Goal: Check status: Check status

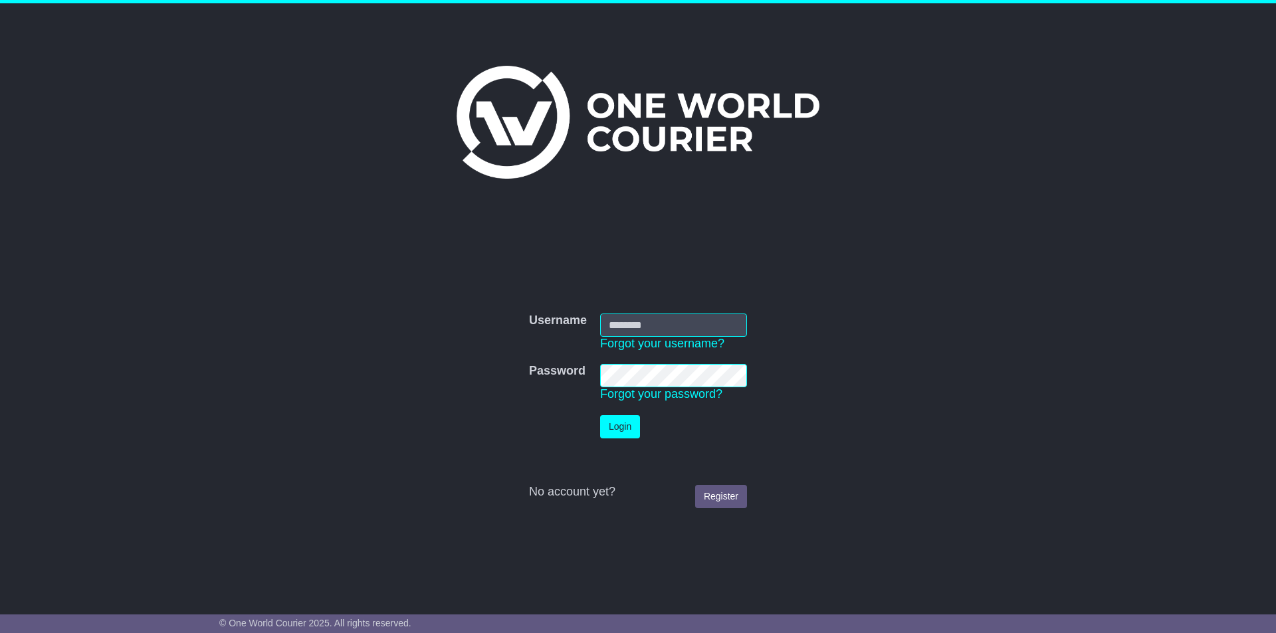
type input "**********"
click at [632, 427] on button "Login" at bounding box center [620, 426] width 40 height 23
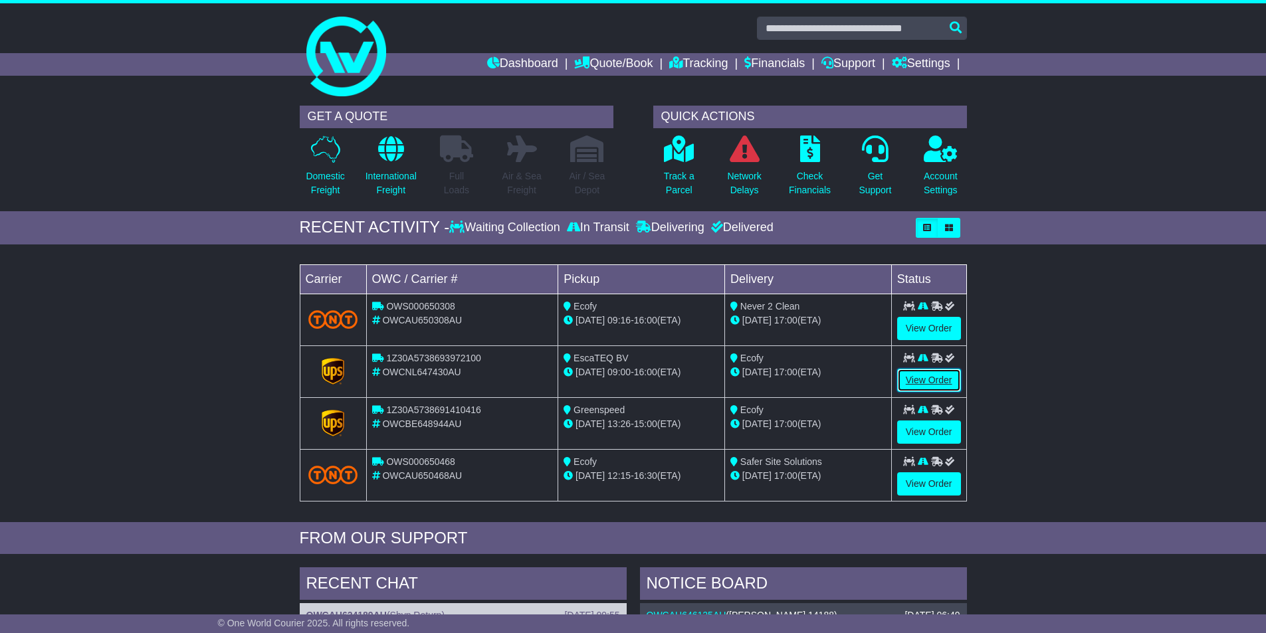
click at [922, 376] on link "View Order" at bounding box center [929, 380] width 64 height 23
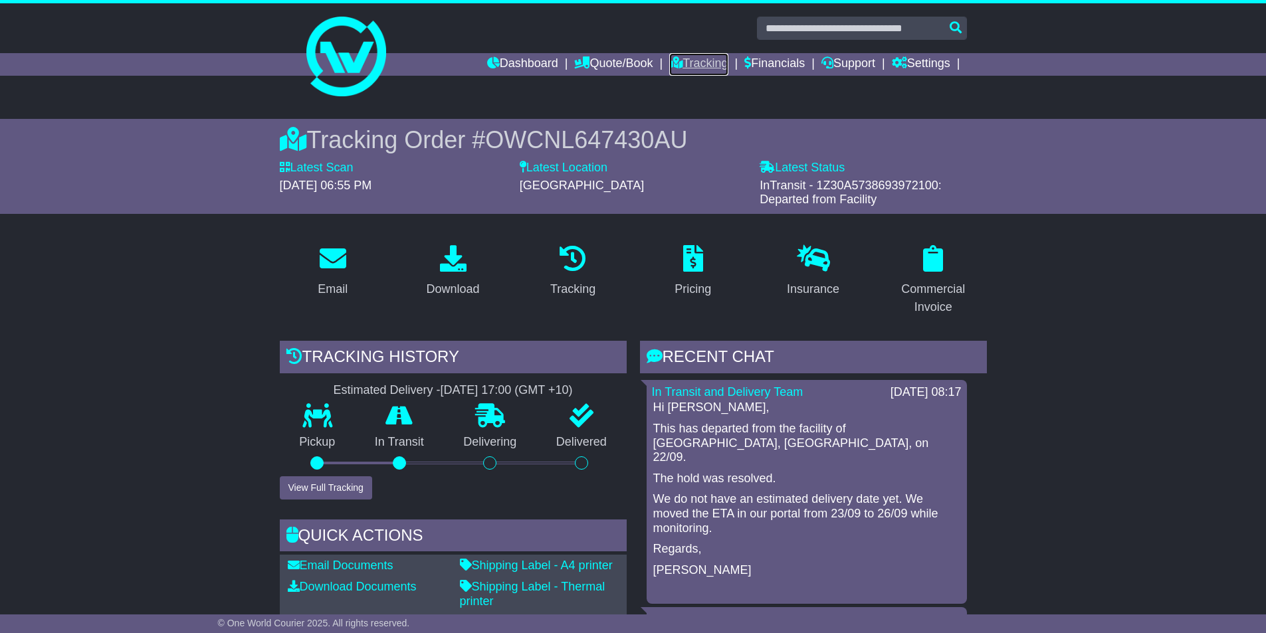
click at [706, 60] on link "Tracking" at bounding box center [698, 64] width 58 height 23
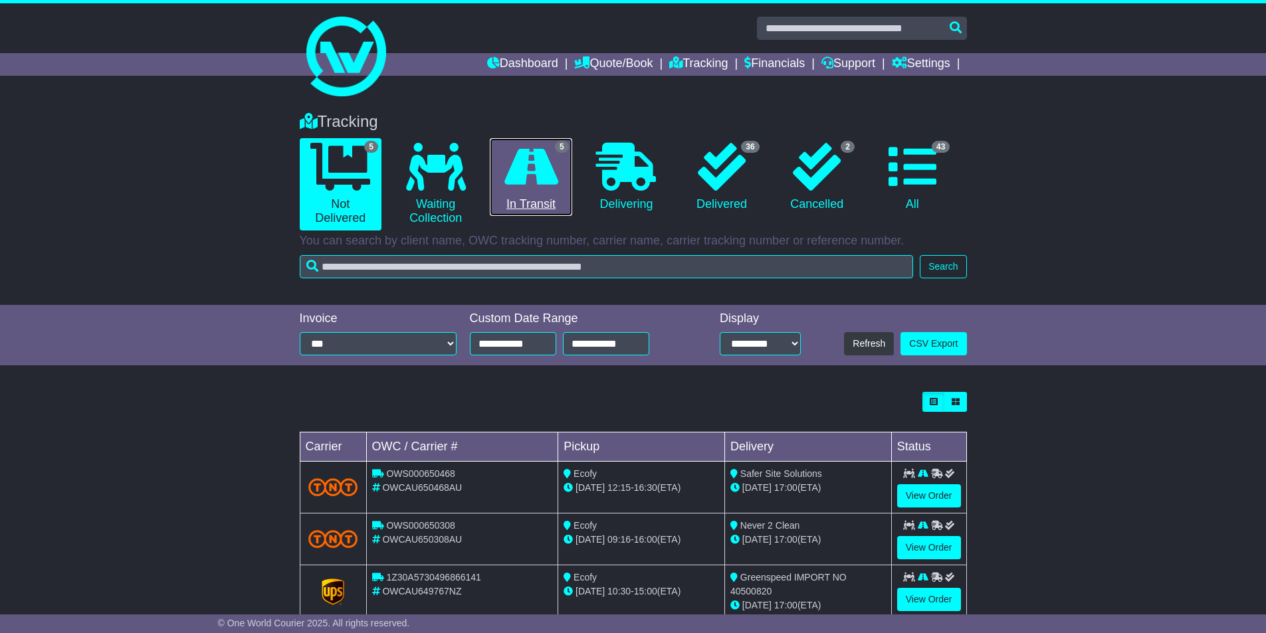
click at [536, 193] on link "5 In Transit" at bounding box center [531, 177] width 82 height 78
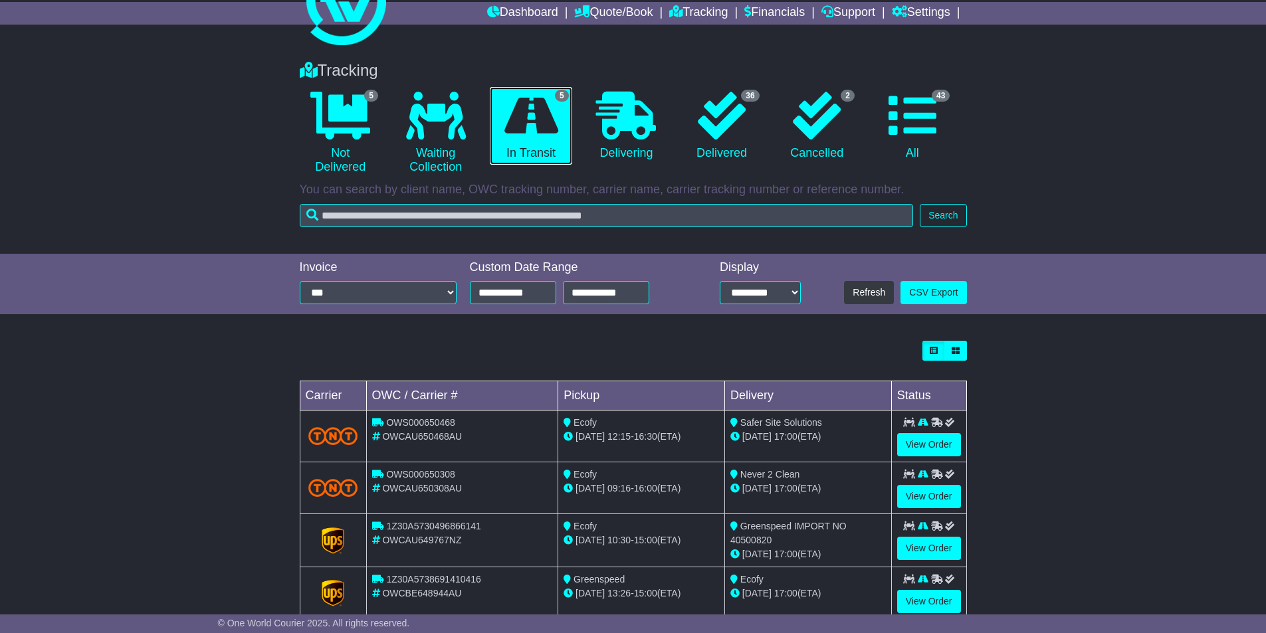
scroll to position [133, 0]
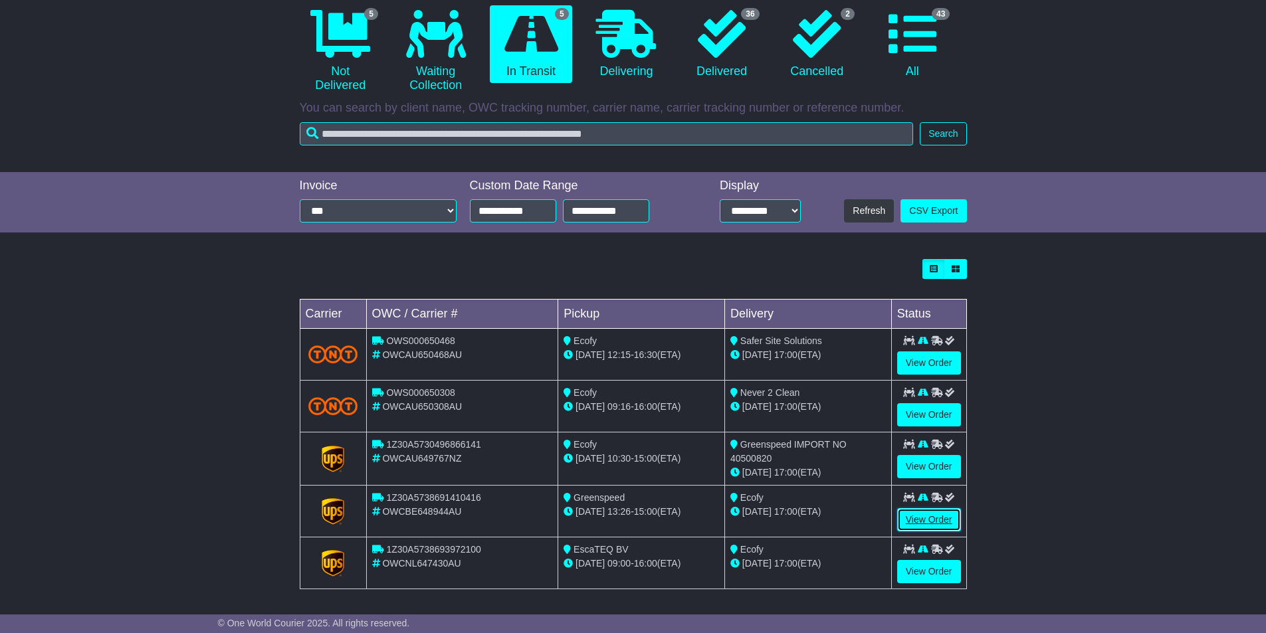
click at [935, 519] on link "View Order" at bounding box center [929, 519] width 64 height 23
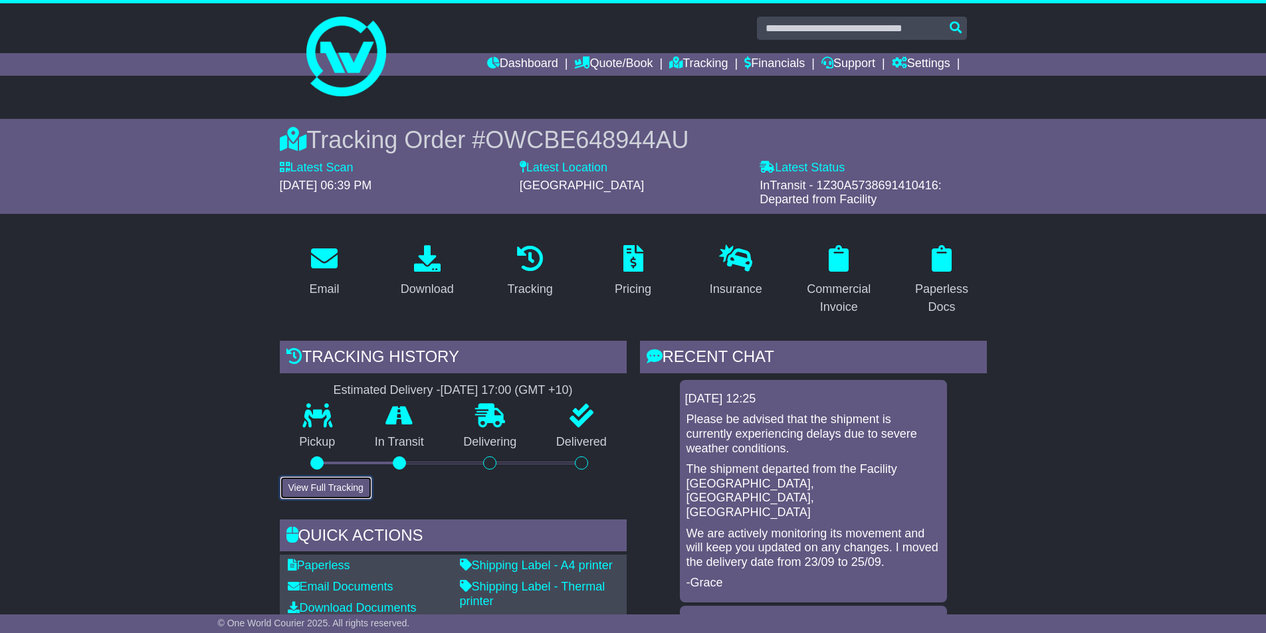
click at [320, 486] on button "View Full Tracking" at bounding box center [326, 487] width 92 height 23
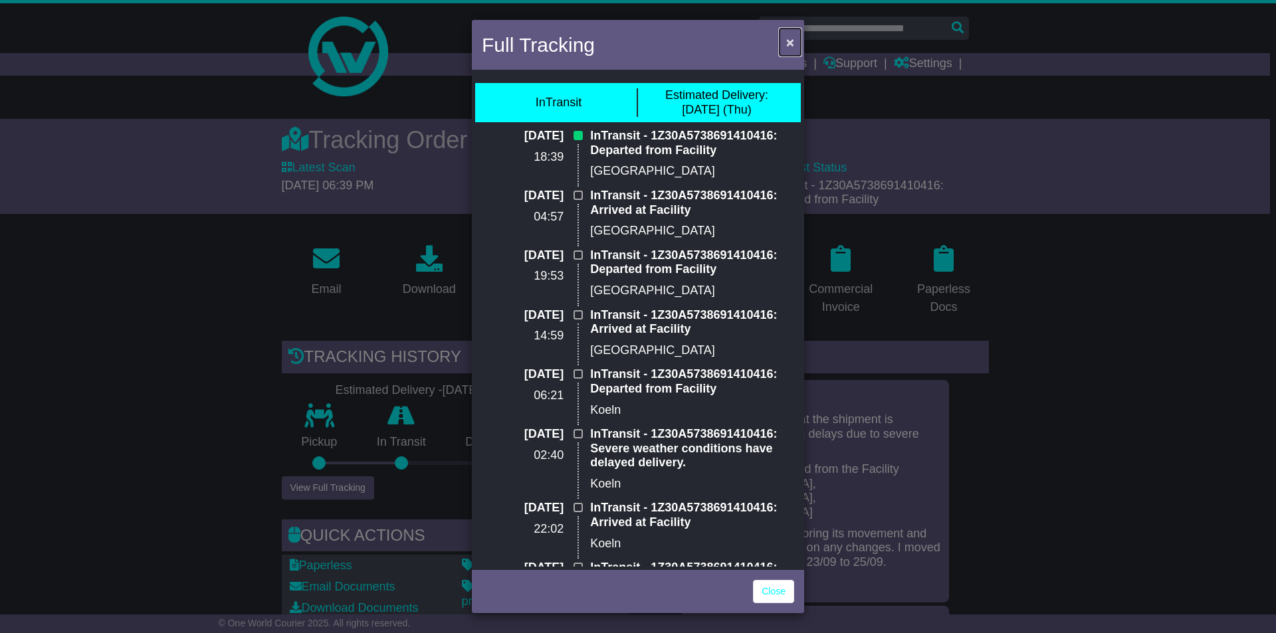
click at [793, 41] on span "×" at bounding box center [790, 42] width 8 height 15
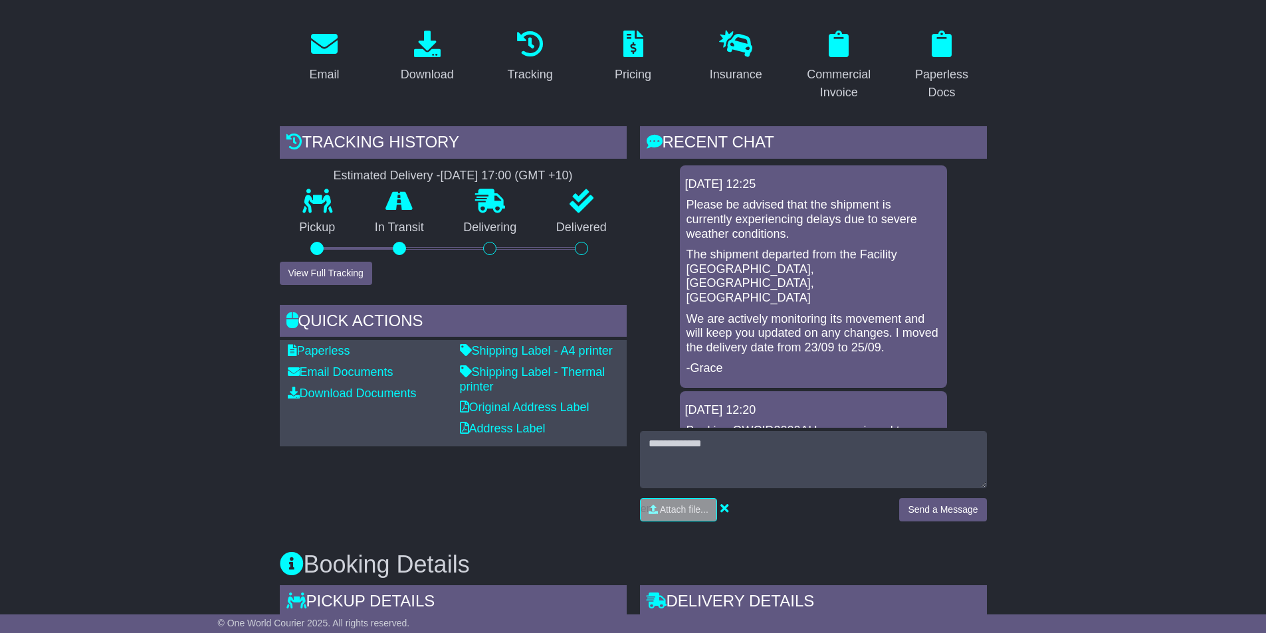
scroll to position [199, 0]
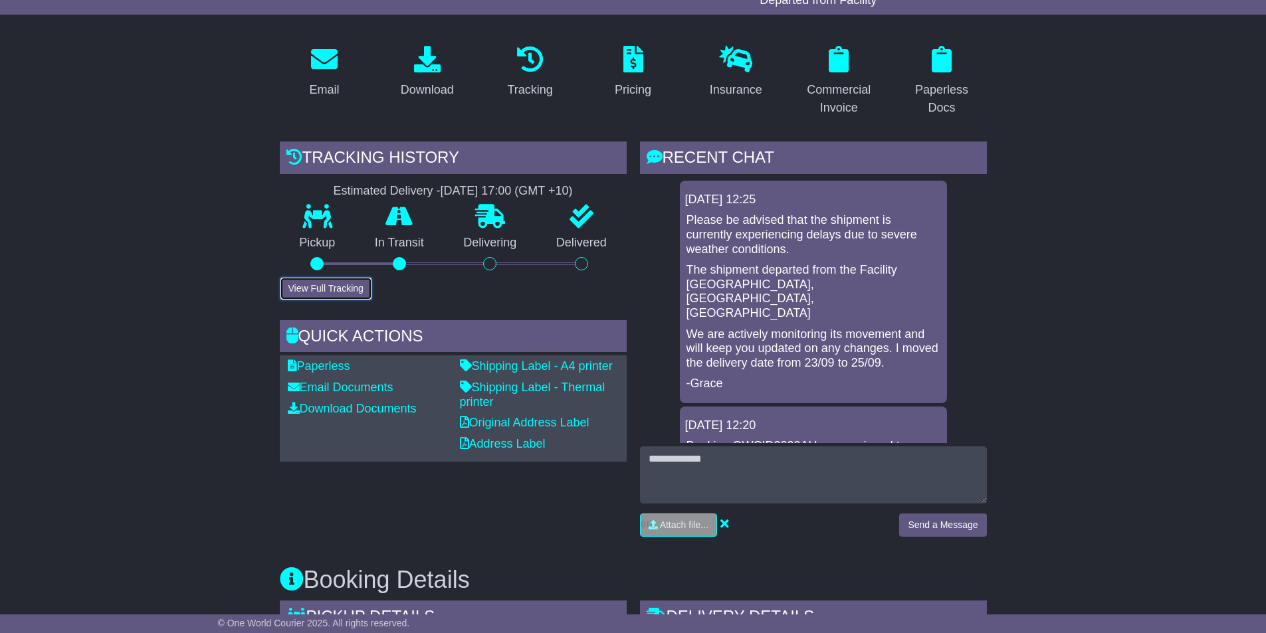
click at [318, 292] on button "View Full Tracking" at bounding box center [326, 288] width 92 height 23
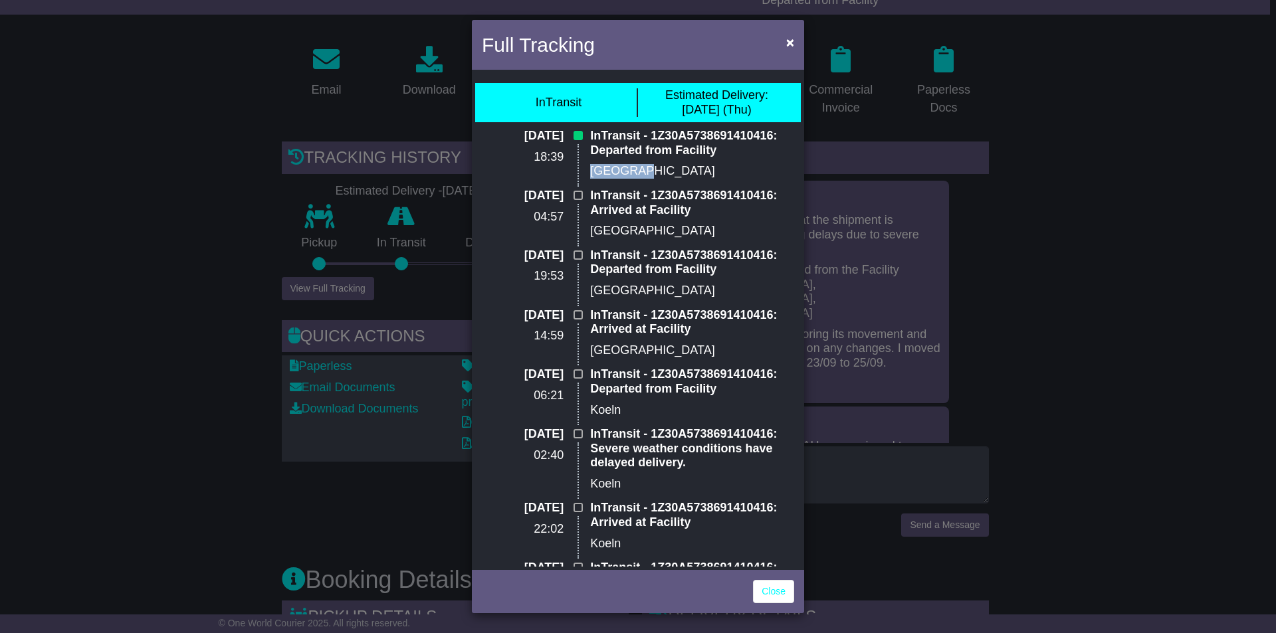
drag, startPoint x: 586, startPoint y: 168, endPoint x: 633, endPoint y: 175, distance: 47.6
click at [633, 175] on div "InTransit - 1Z30A5738691410416: Departed from Facility [GEOGRAPHIC_DATA]" at bounding box center [691, 159] width 217 height 60
click at [540, 144] on div "[DATE] 18:39" at bounding box center [529, 159] width 108 height 60
click at [791, 42] on span "×" at bounding box center [790, 42] width 8 height 15
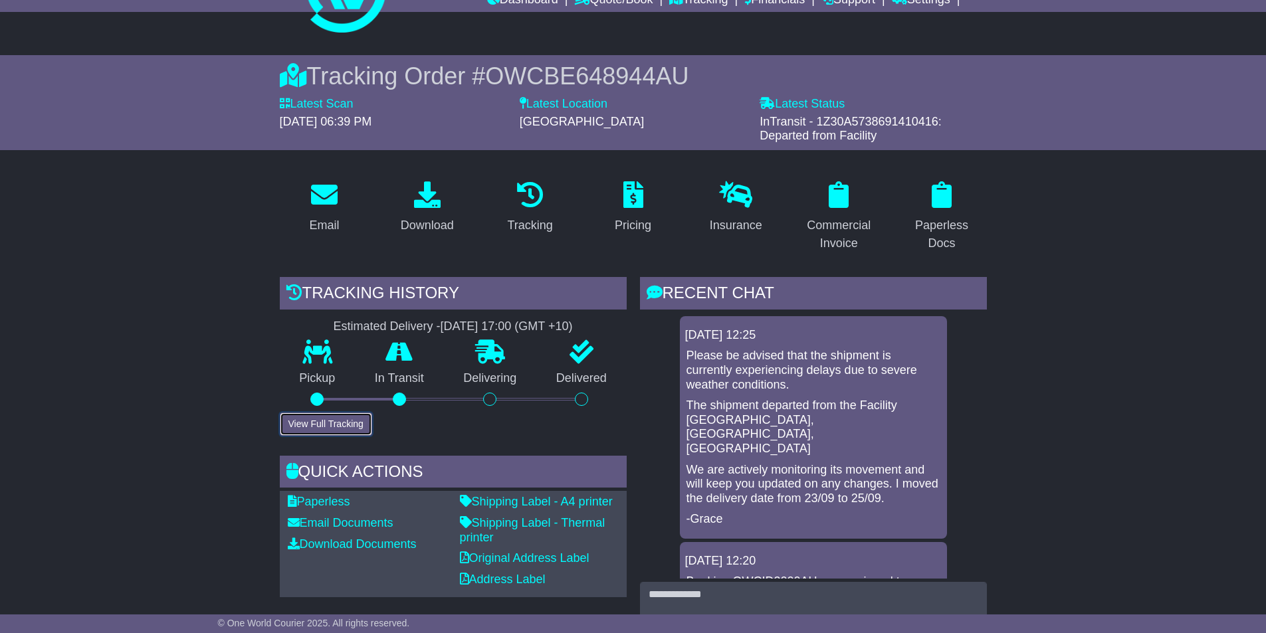
scroll to position [0, 0]
